Goal: Task Accomplishment & Management: Manage account settings

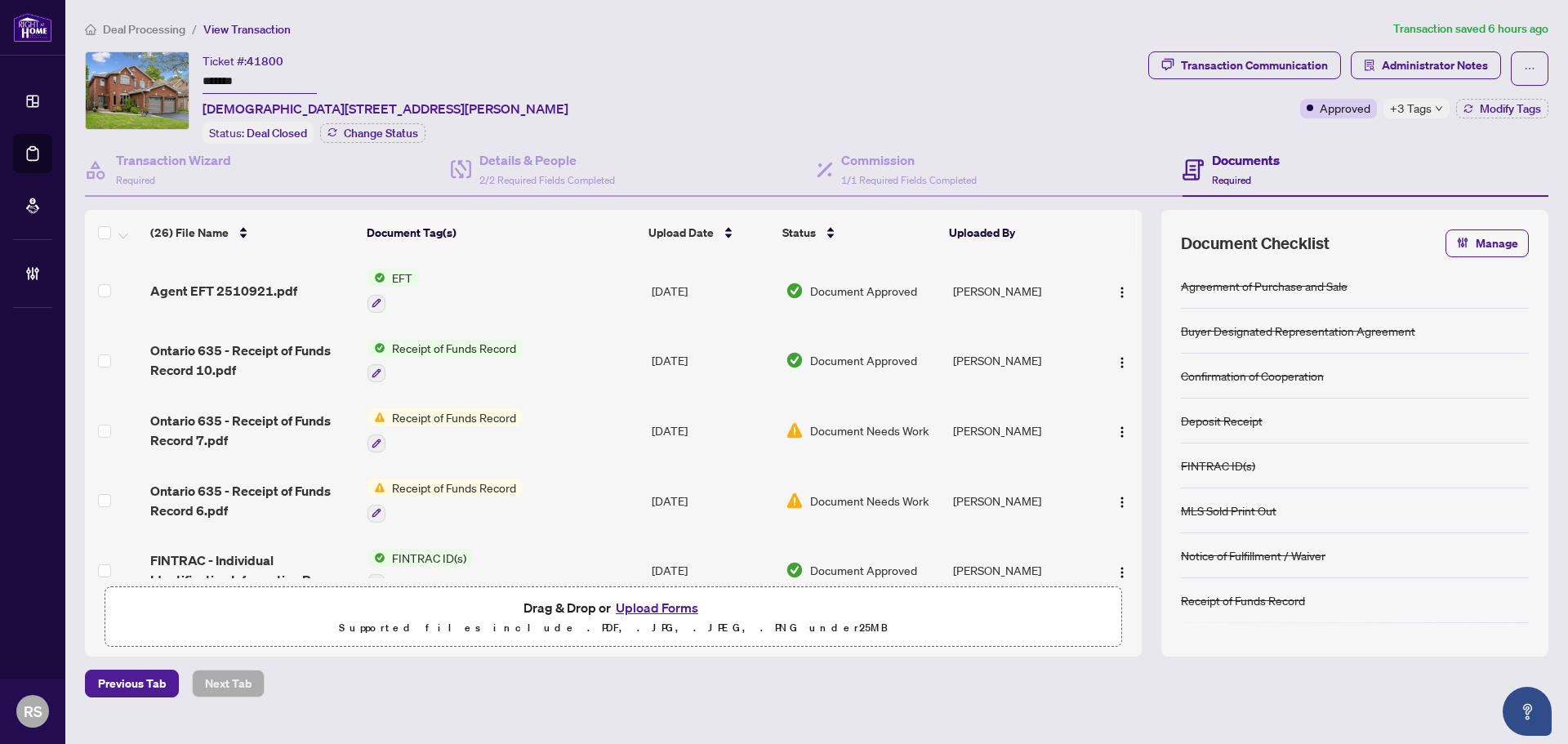
click at [132, 25] on span "Deal Processing" at bounding box center [144, 29] width 83 height 15
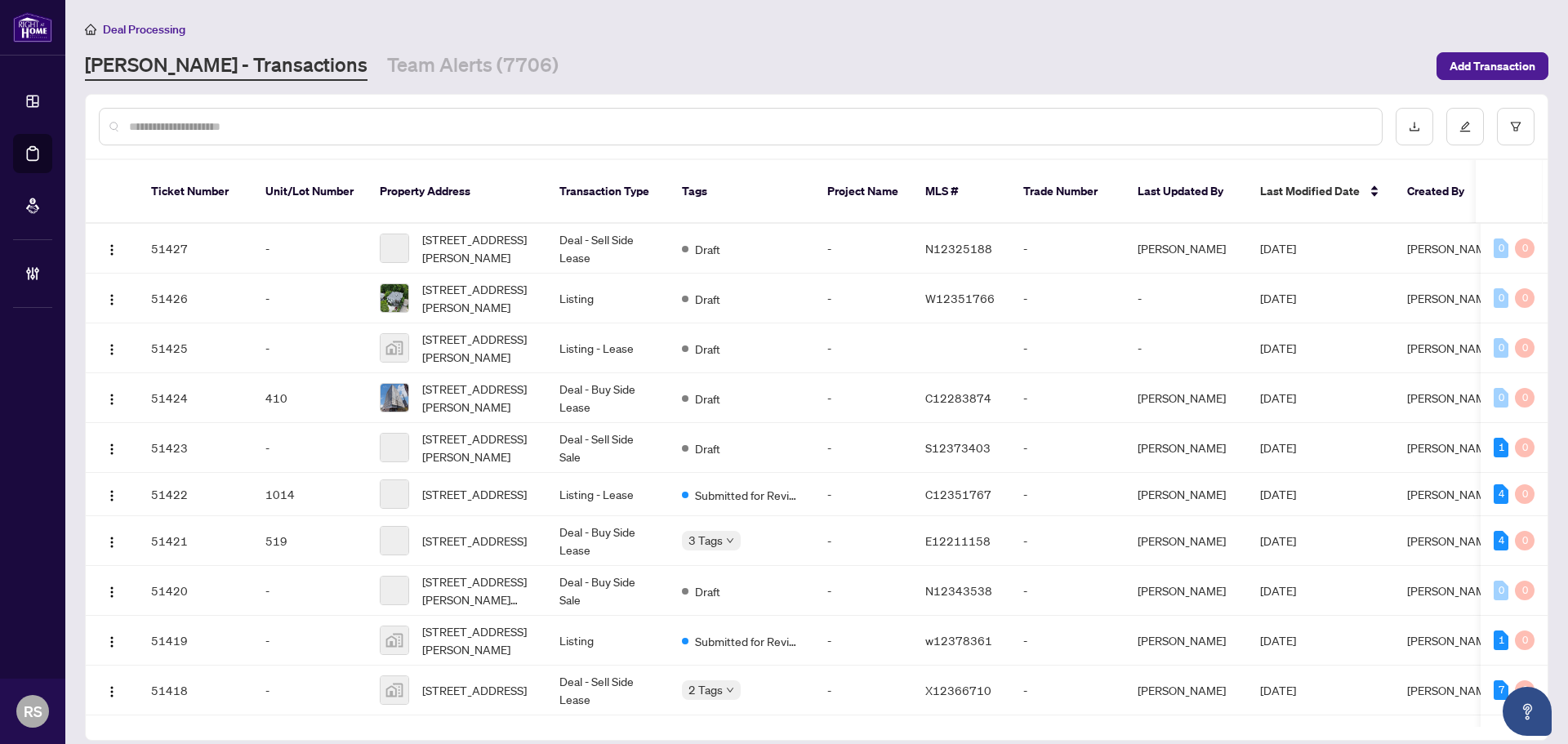
click at [151, 129] on input "text" at bounding box center [749, 127] width 1240 height 18
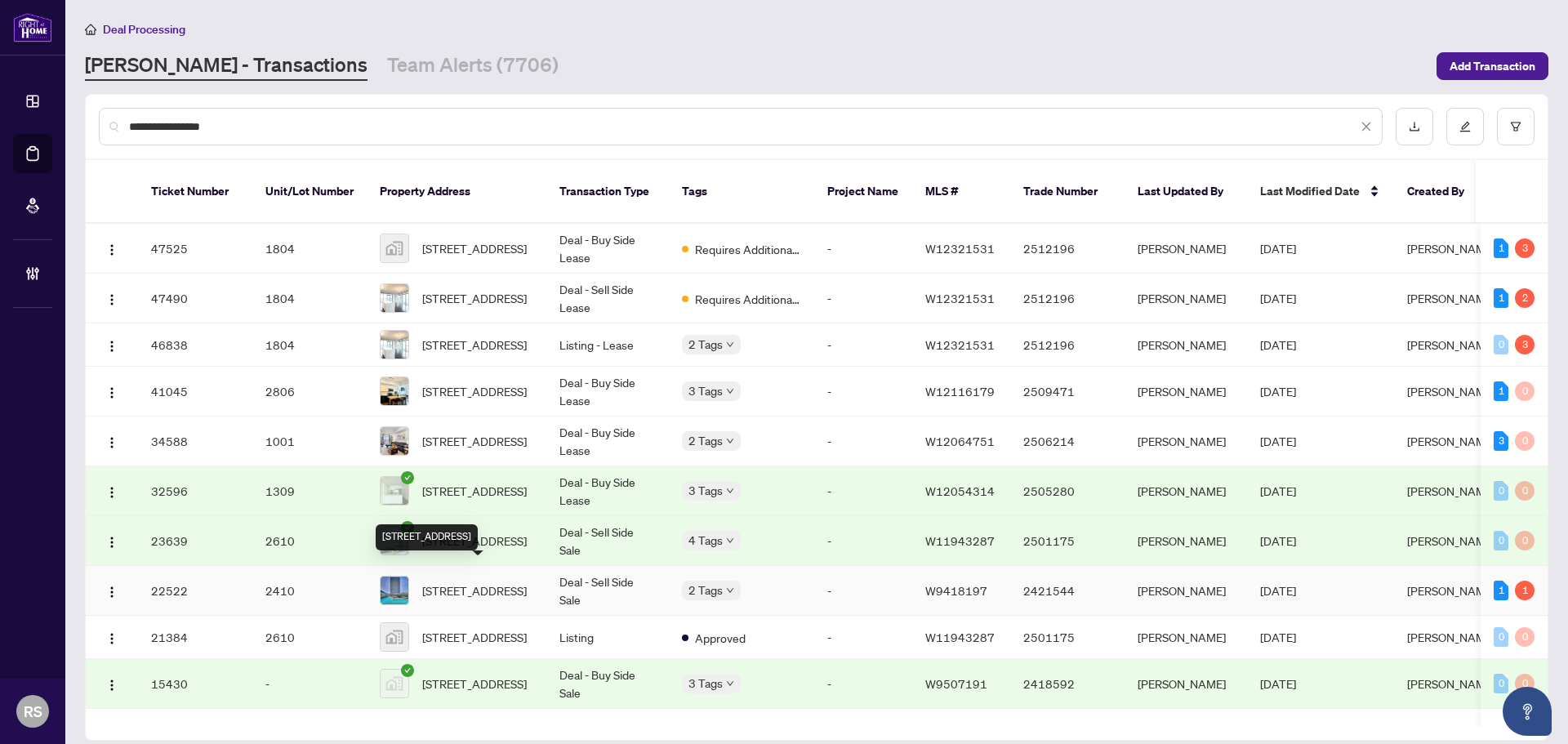
type input "**********"
click at [465, 583] on span "[STREET_ADDRESS]" at bounding box center [474, 591] width 105 height 18
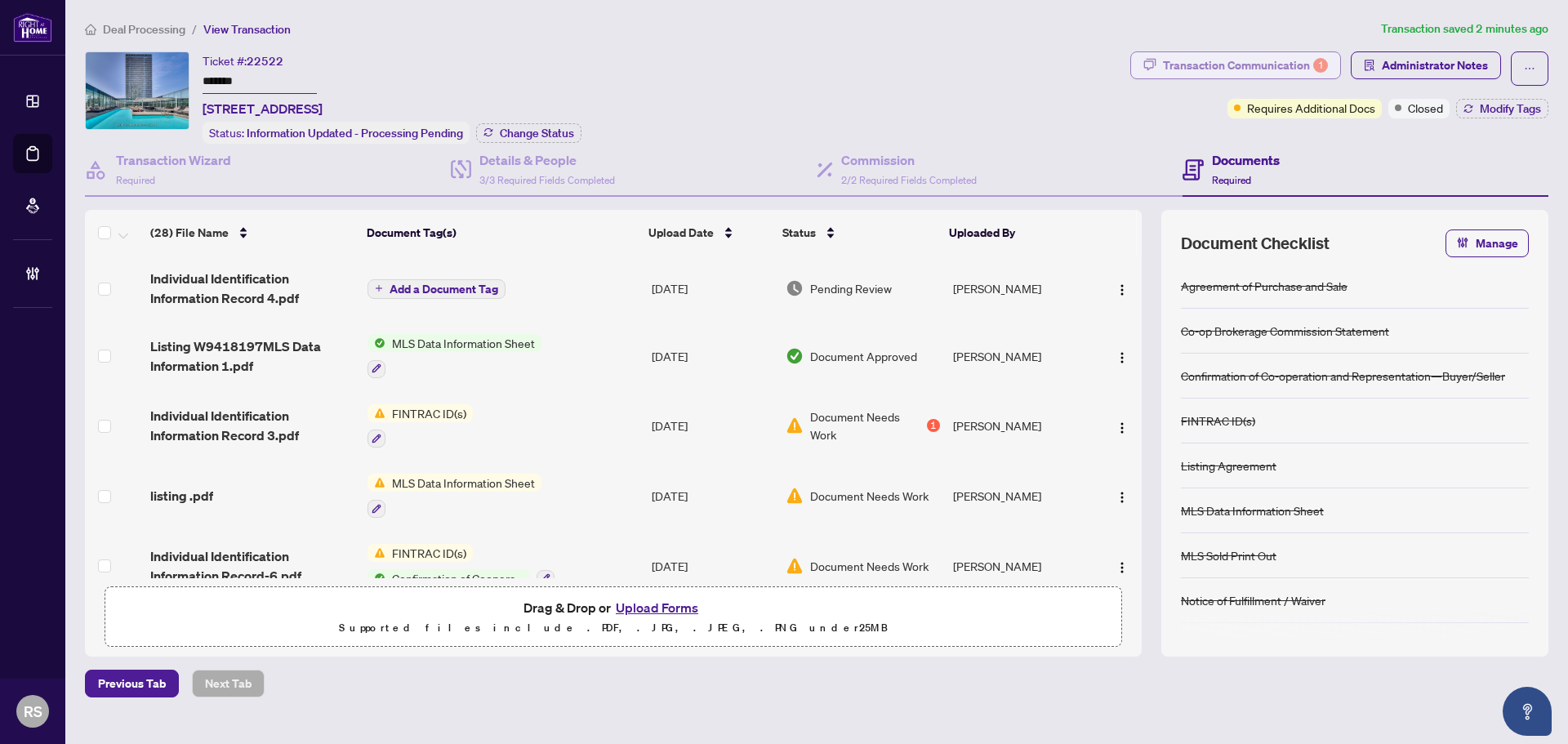
click at [1242, 68] on div "Transaction Communication 1" at bounding box center [1245, 65] width 165 height 26
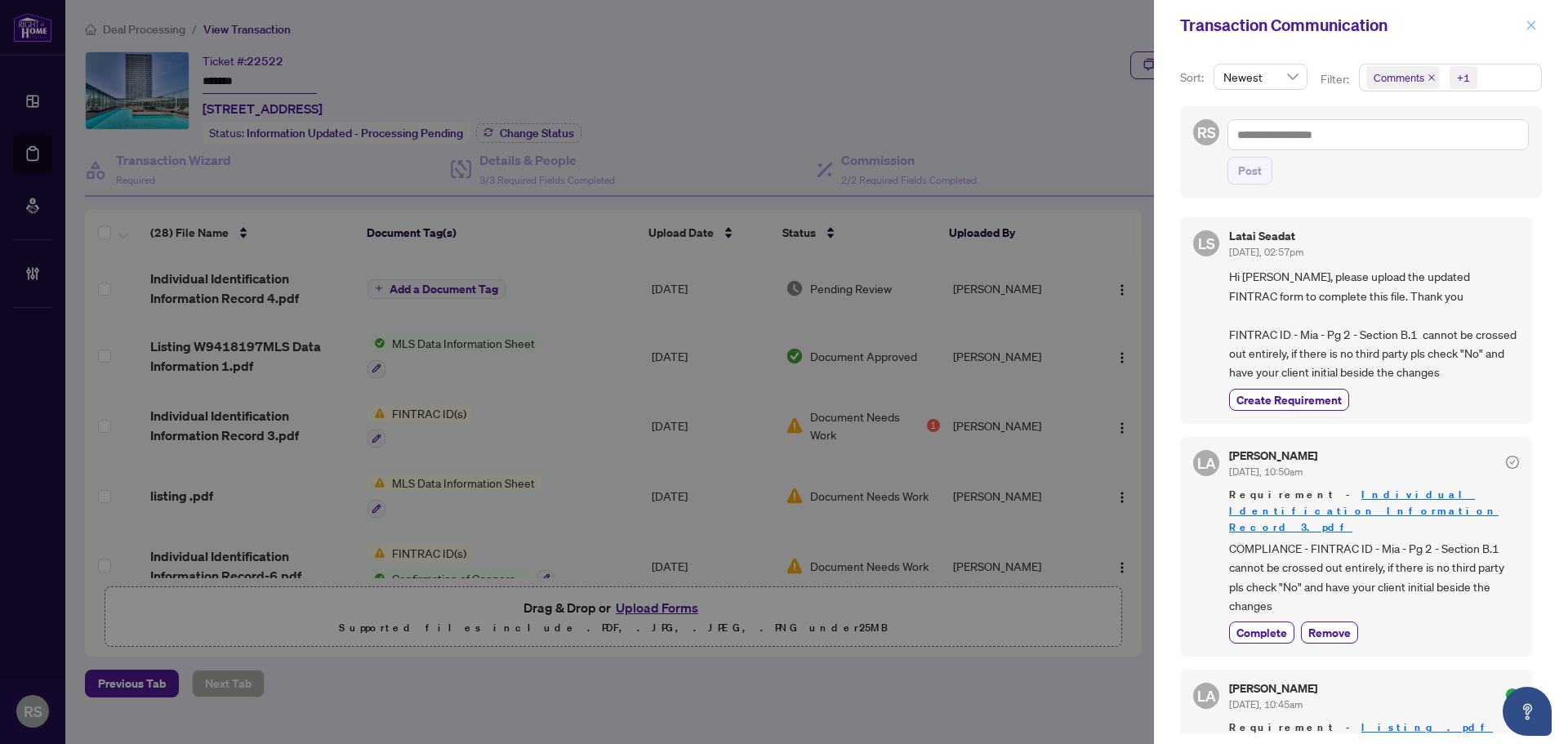
click at [1533, 27] on icon "close" at bounding box center [1531, 25] width 11 height 11
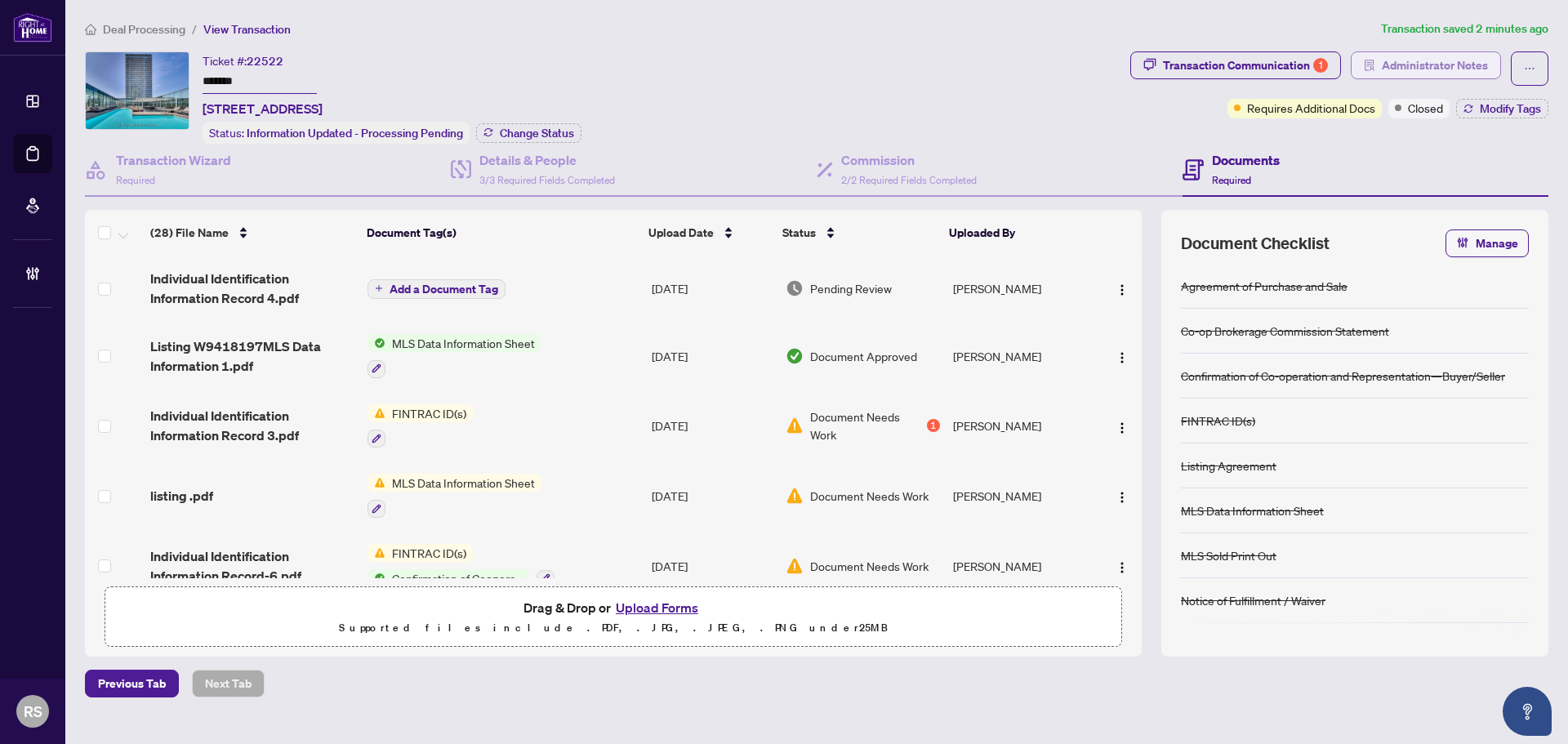
click at [1420, 63] on span "Administrator Notes" at bounding box center [1435, 65] width 106 height 26
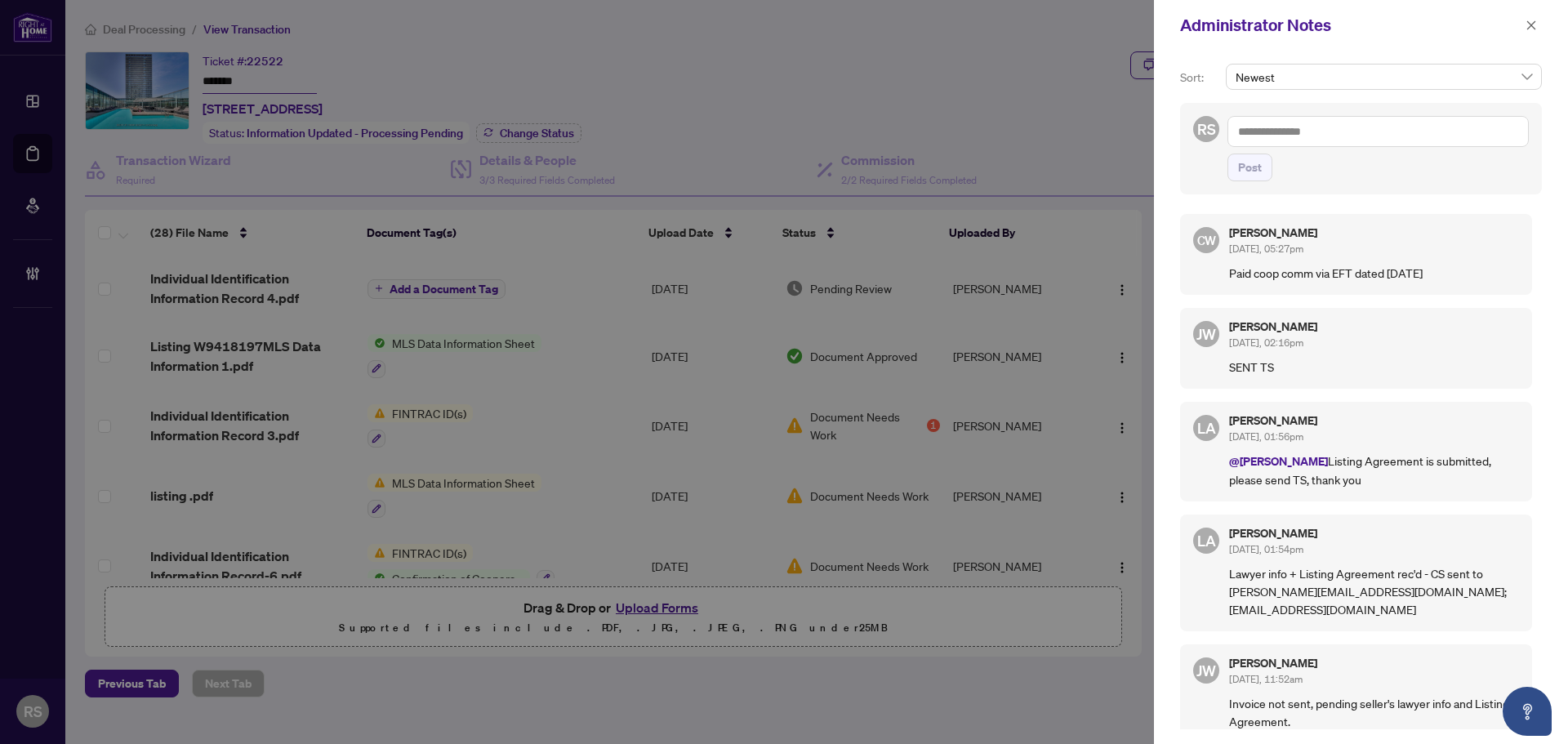
click at [1310, 130] on textarea at bounding box center [1377, 131] width 302 height 31
click at [1299, 254] on span "Deal s York" at bounding box center [1297, 254] width 54 height 15
type textarea "**********"
click at [1242, 170] on span "Post" at bounding box center [1250, 167] width 24 height 26
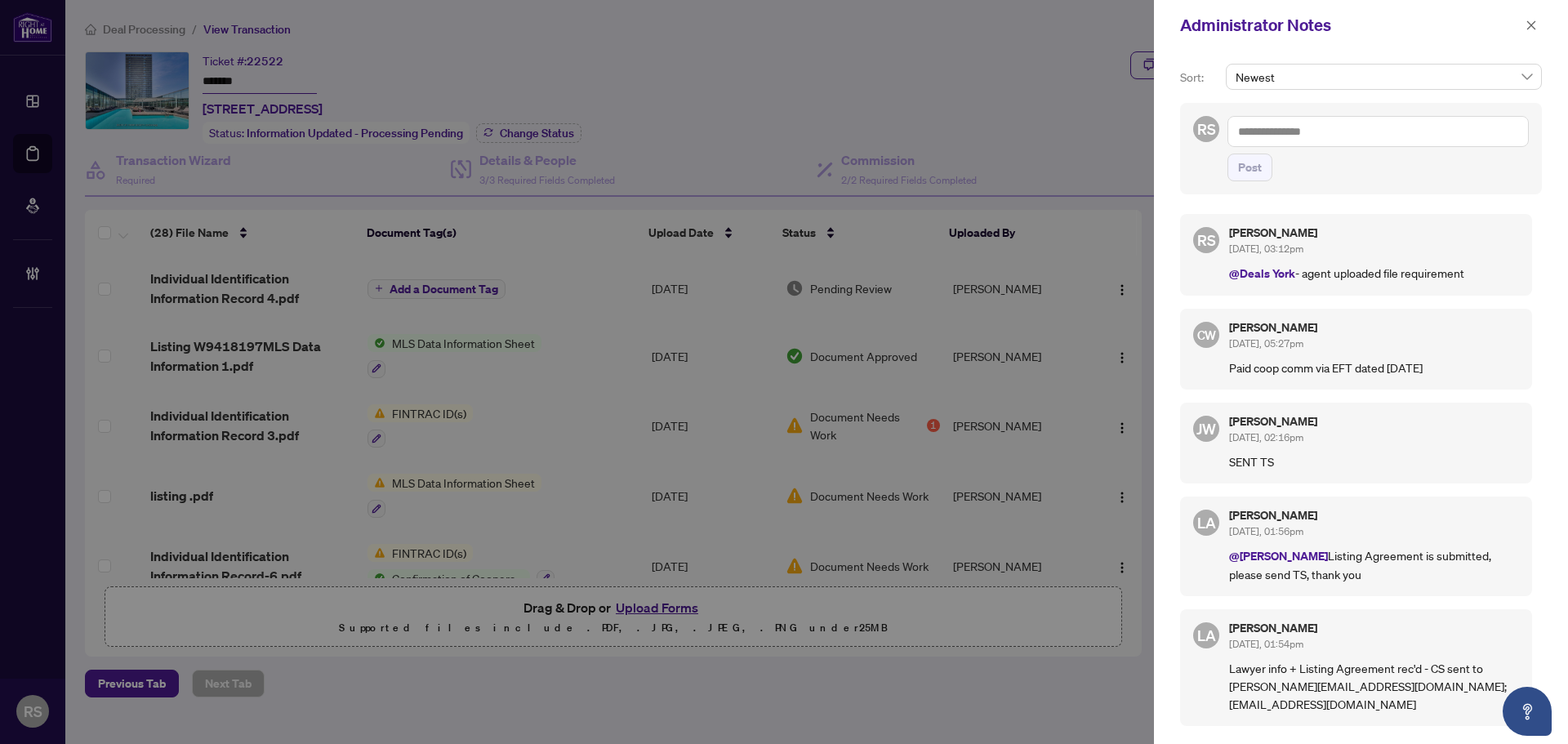
click at [1539, 27] on button "button" at bounding box center [1530, 25] width 21 height 19
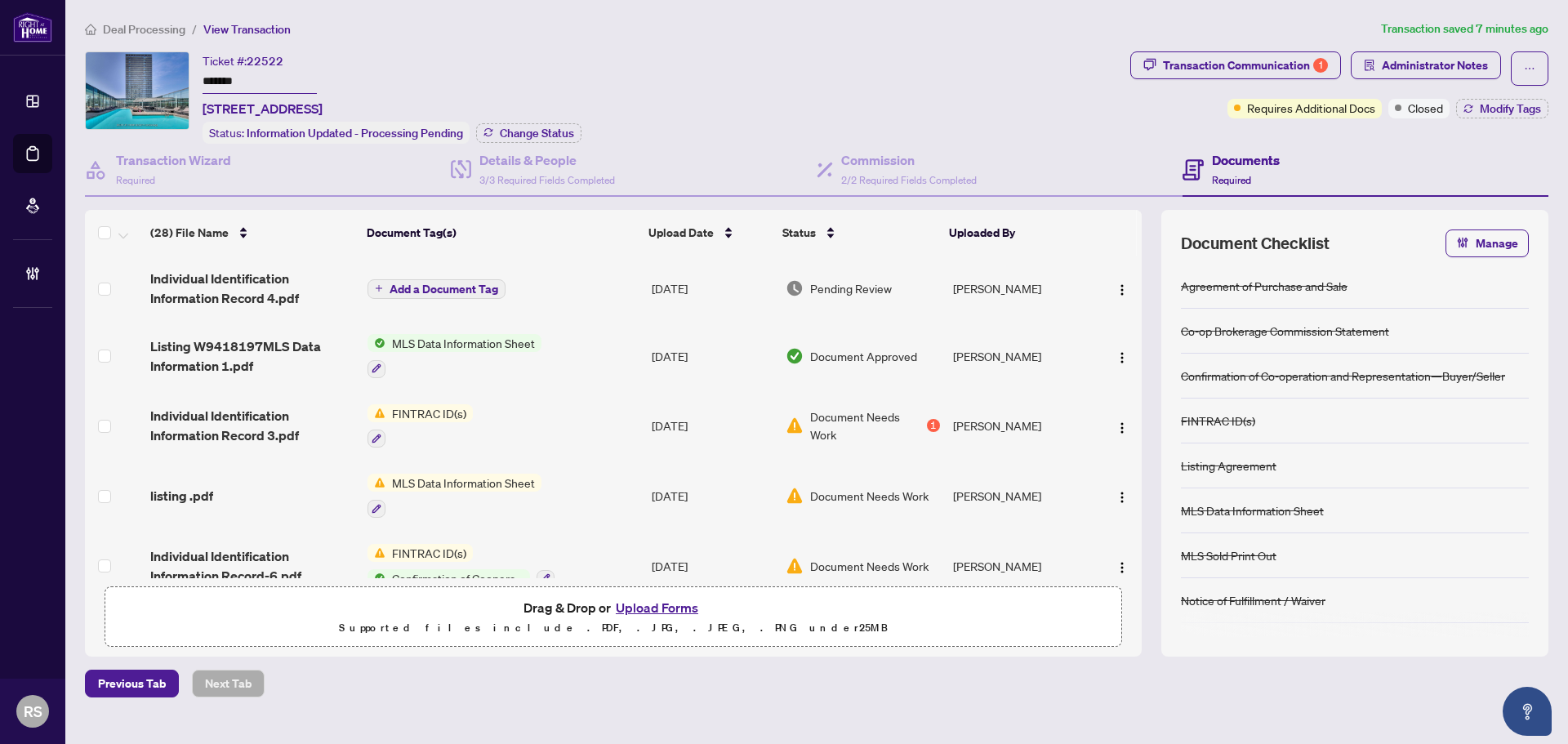
click at [1506, 485] on div "Listing Agreement" at bounding box center [1354, 466] width 348 height 45
